Goal: Task Accomplishment & Management: Manage account settings

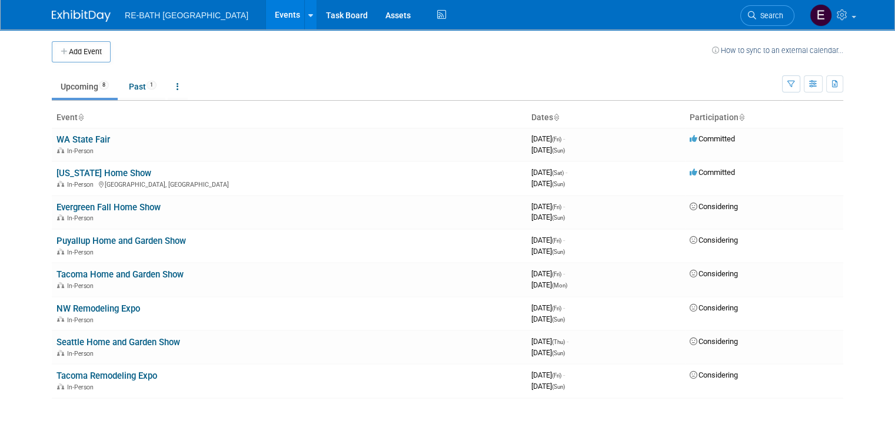
click at [478, 34] on div "Add Event How to sync to an external calendar..." at bounding box center [447, 45] width 791 height 33
click at [847, 17] on icon at bounding box center [844, 14] width 14 height 11
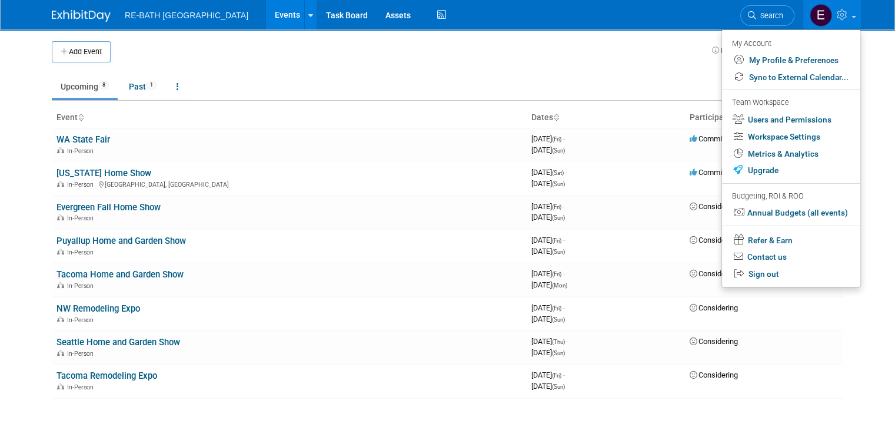
click at [605, 56] on td at bounding box center [411, 51] width 601 height 21
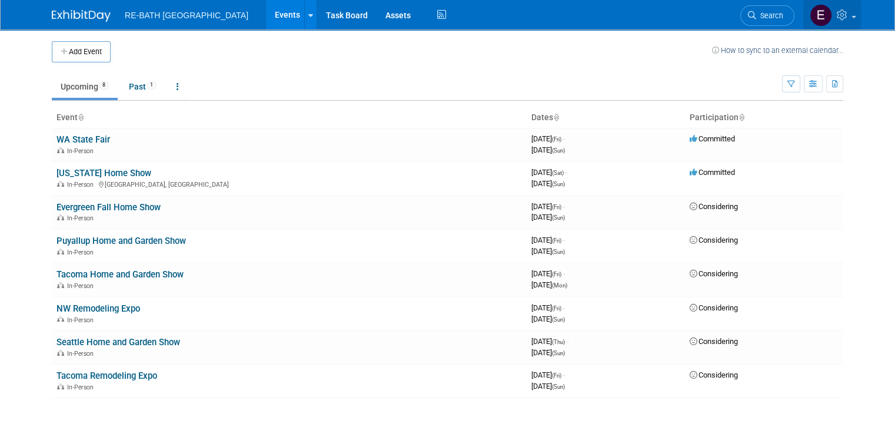
click at [850, 15] on icon at bounding box center [844, 14] width 14 height 11
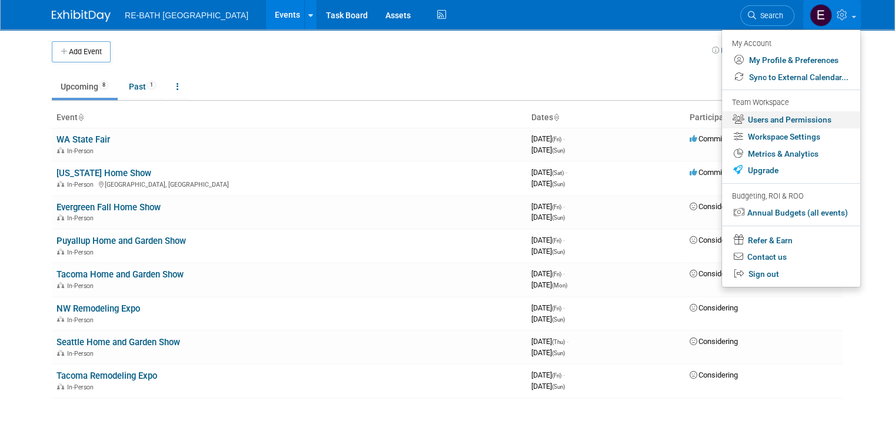
click at [791, 118] on link "Users and Permissions" at bounding box center [791, 119] width 138 height 17
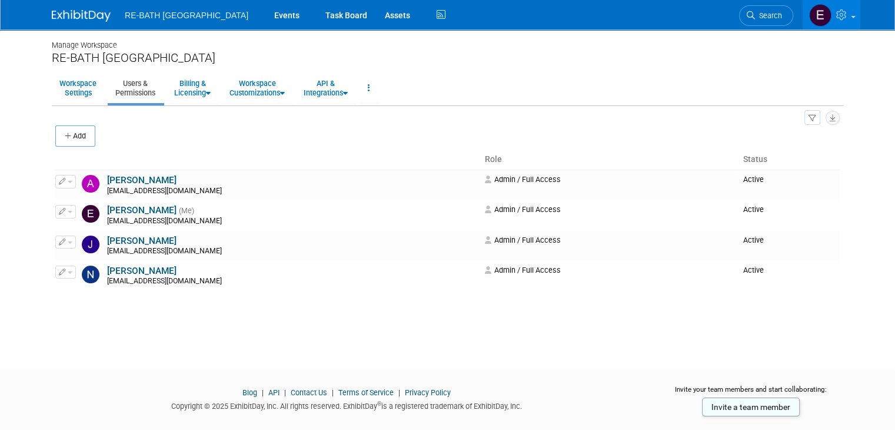
click at [337, 131] on div "Add" at bounding box center [447, 137] width 784 height 25
click at [74, 137] on button "Add" at bounding box center [75, 135] width 40 height 21
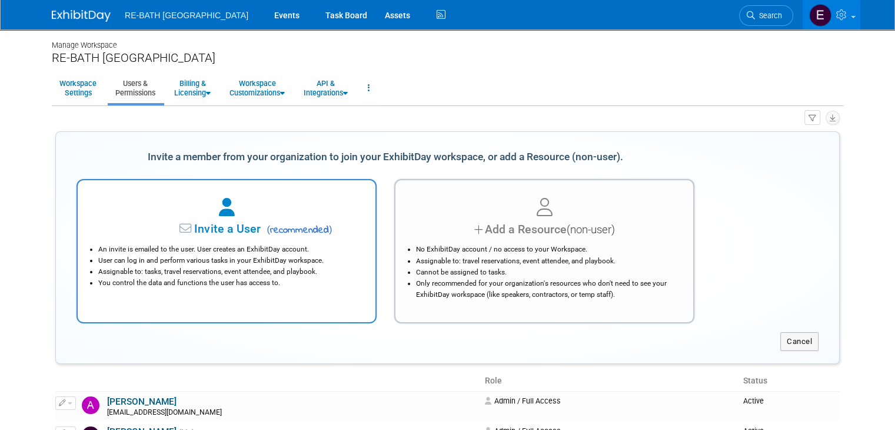
click at [329, 232] on span ")" at bounding box center [331, 229] width 4 height 11
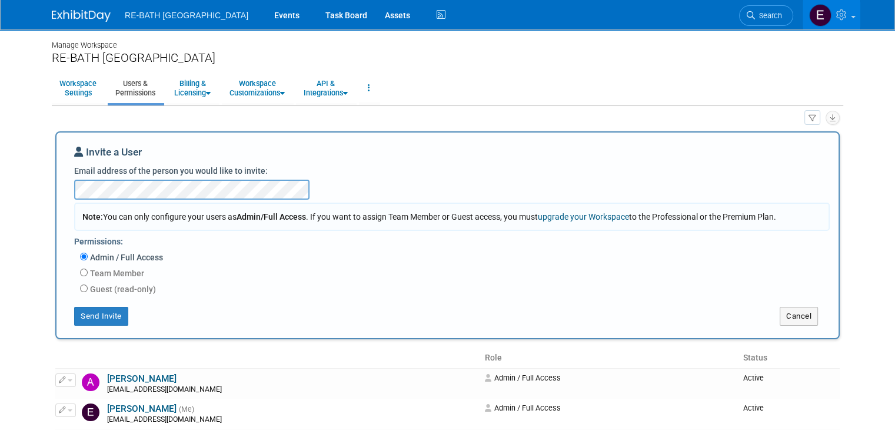
click at [156, 350] on th at bounding box center [267, 358] width 425 height 20
drag, startPoint x: 76, startPoint y: 170, endPoint x: 225, endPoint y: 175, distance: 149.0
click at [218, 176] on label "Email address of the person you would like to invite:" at bounding box center [171, 171] width 194 height 12
click at [305, 170] on div "Invite a User Email address of the person you would like to invite: Note: You c…" at bounding box center [447, 235] width 747 height 181
click at [105, 318] on button "Send Invite" at bounding box center [101, 316] width 54 height 19
